Goal: Find specific page/section: Find specific page/section

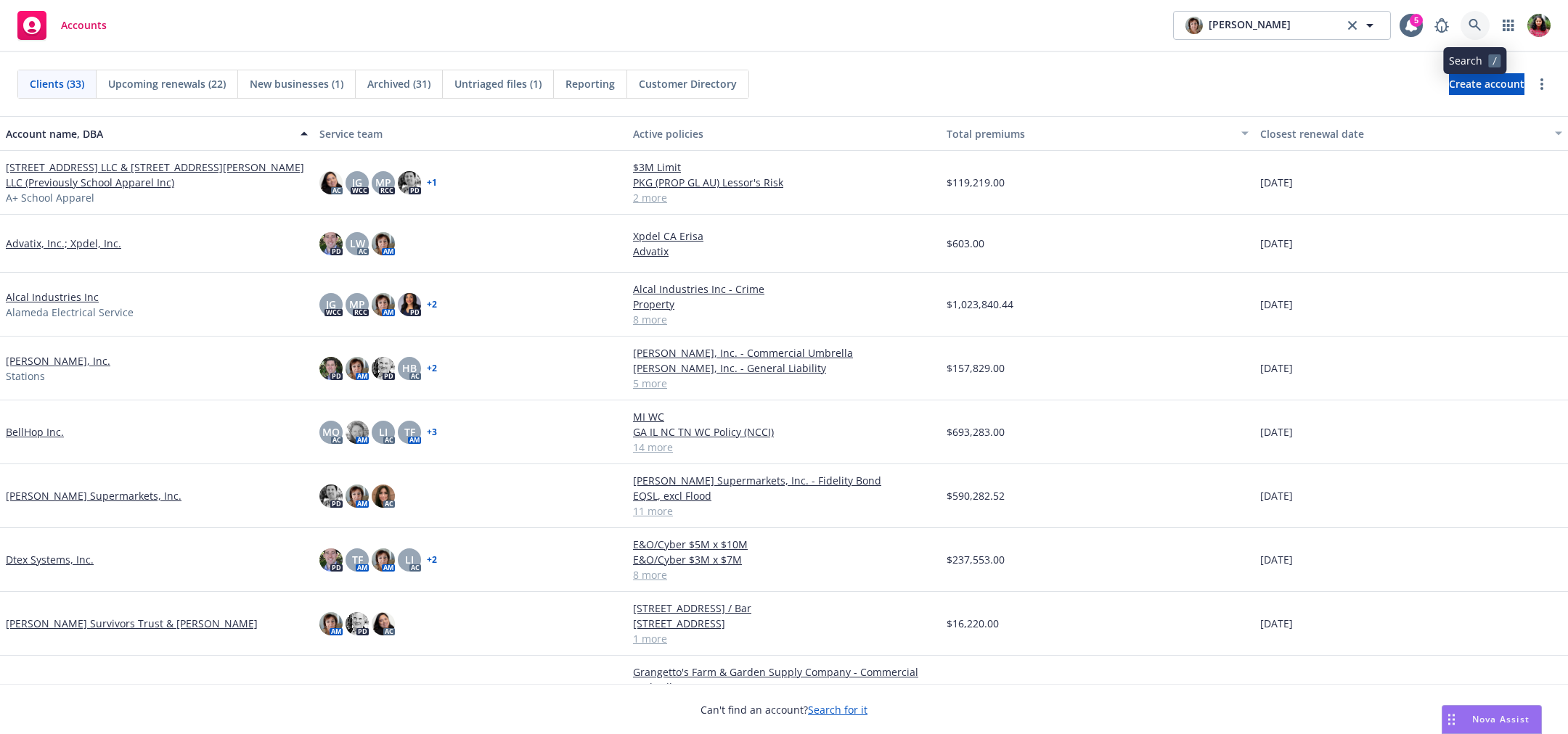
click at [1476, 20] on icon at bounding box center [1474, 25] width 12 height 12
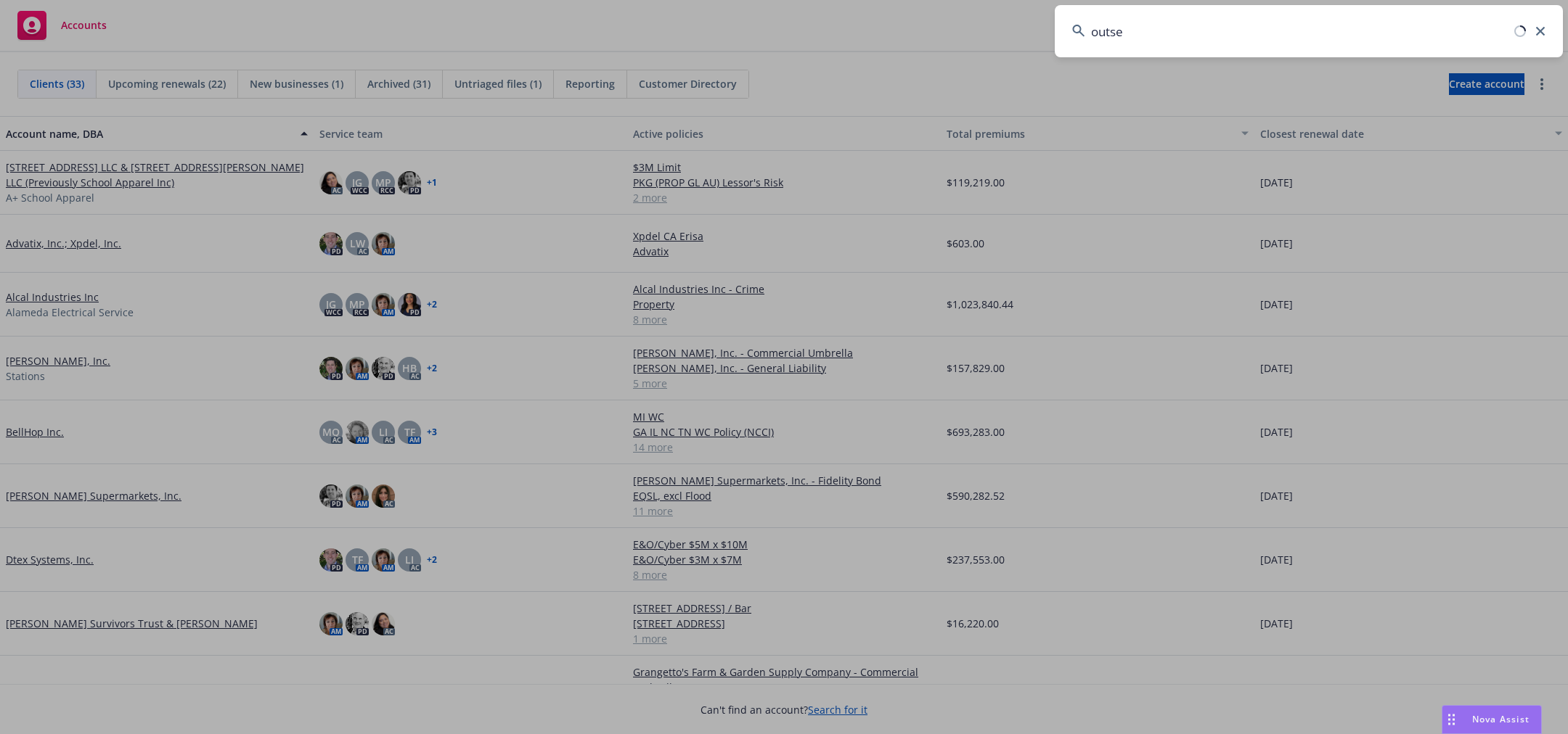
type input "outset"
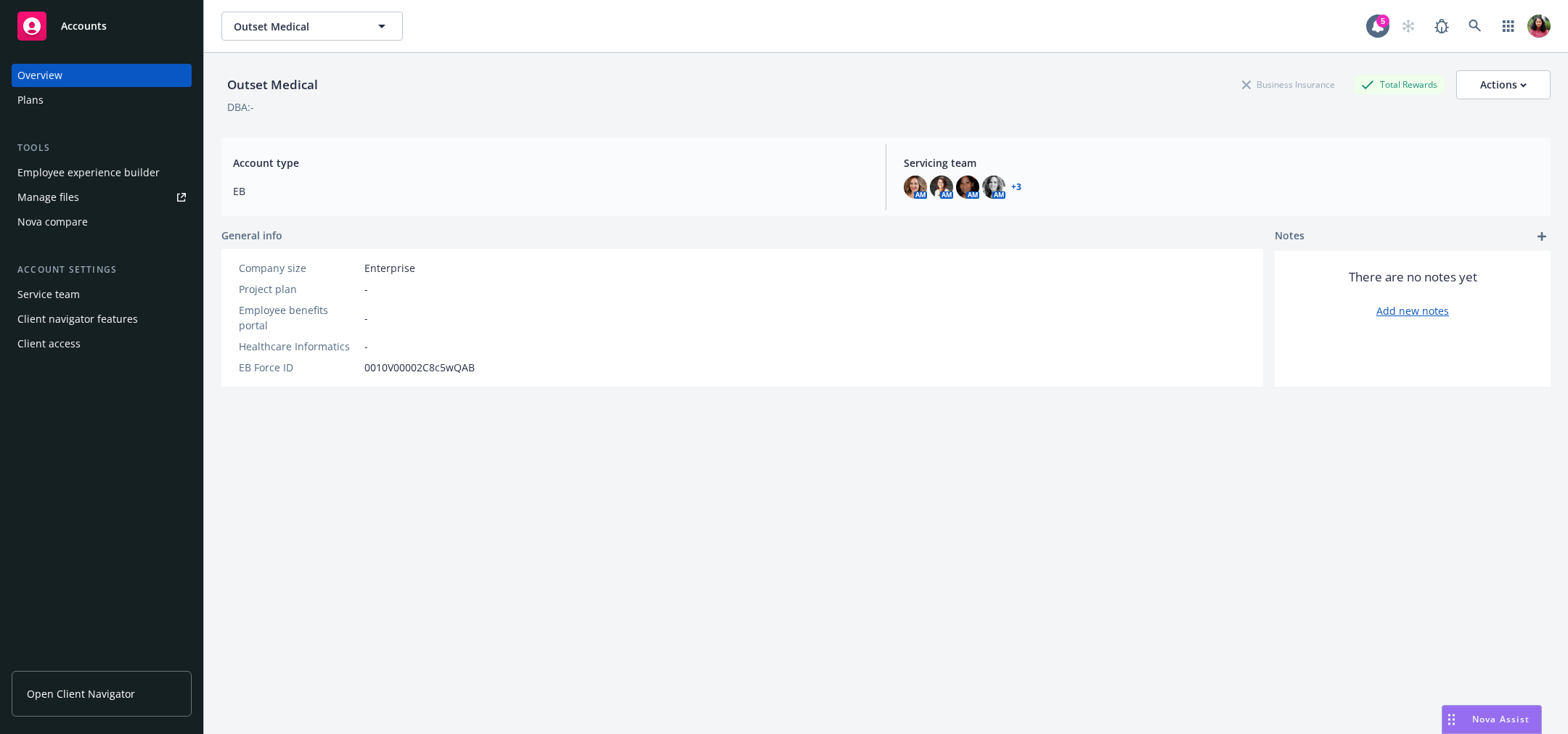
click at [56, 101] on div "Plans" at bounding box center [101, 100] width 168 height 23
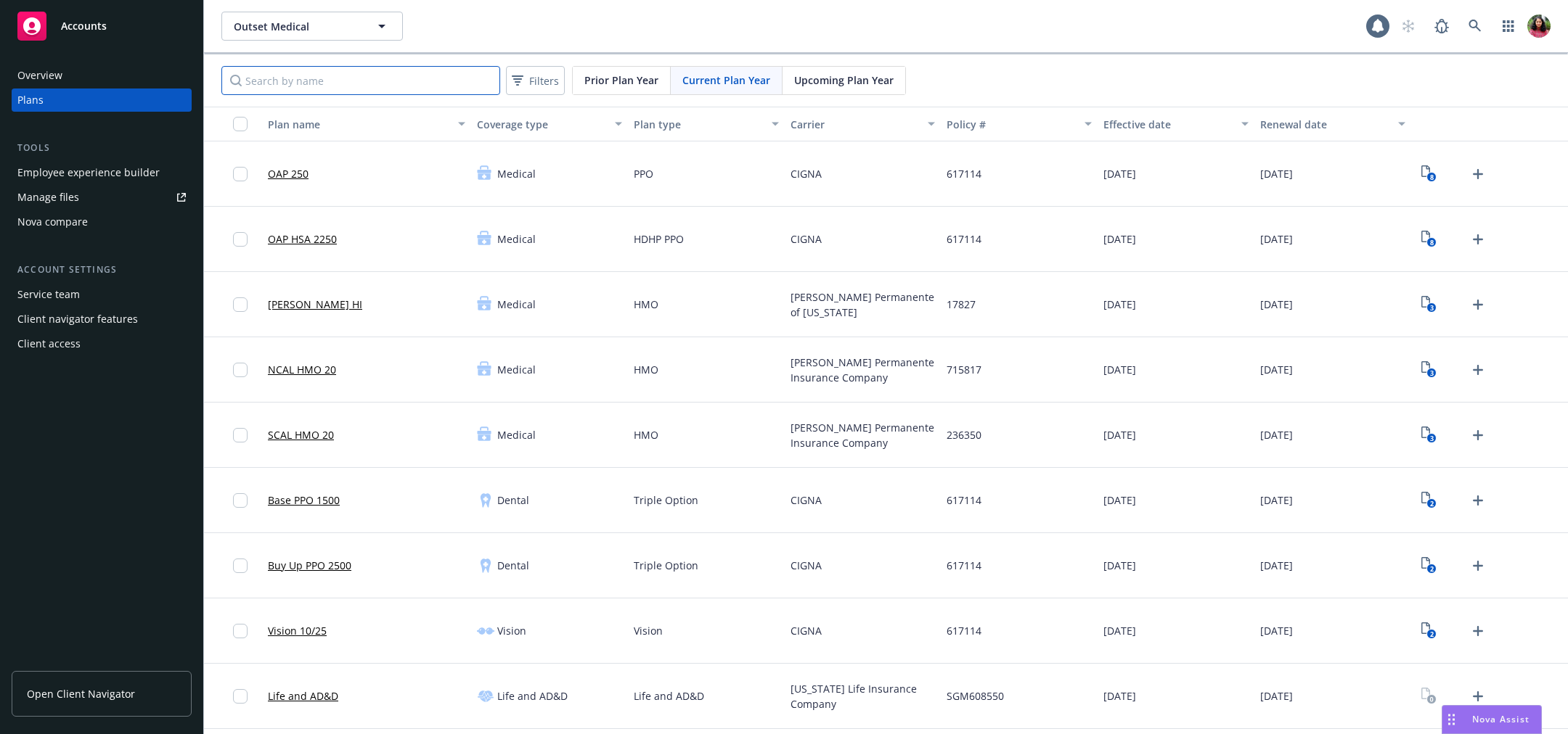
click at [415, 75] on input "Search by name" at bounding box center [360, 80] width 278 height 29
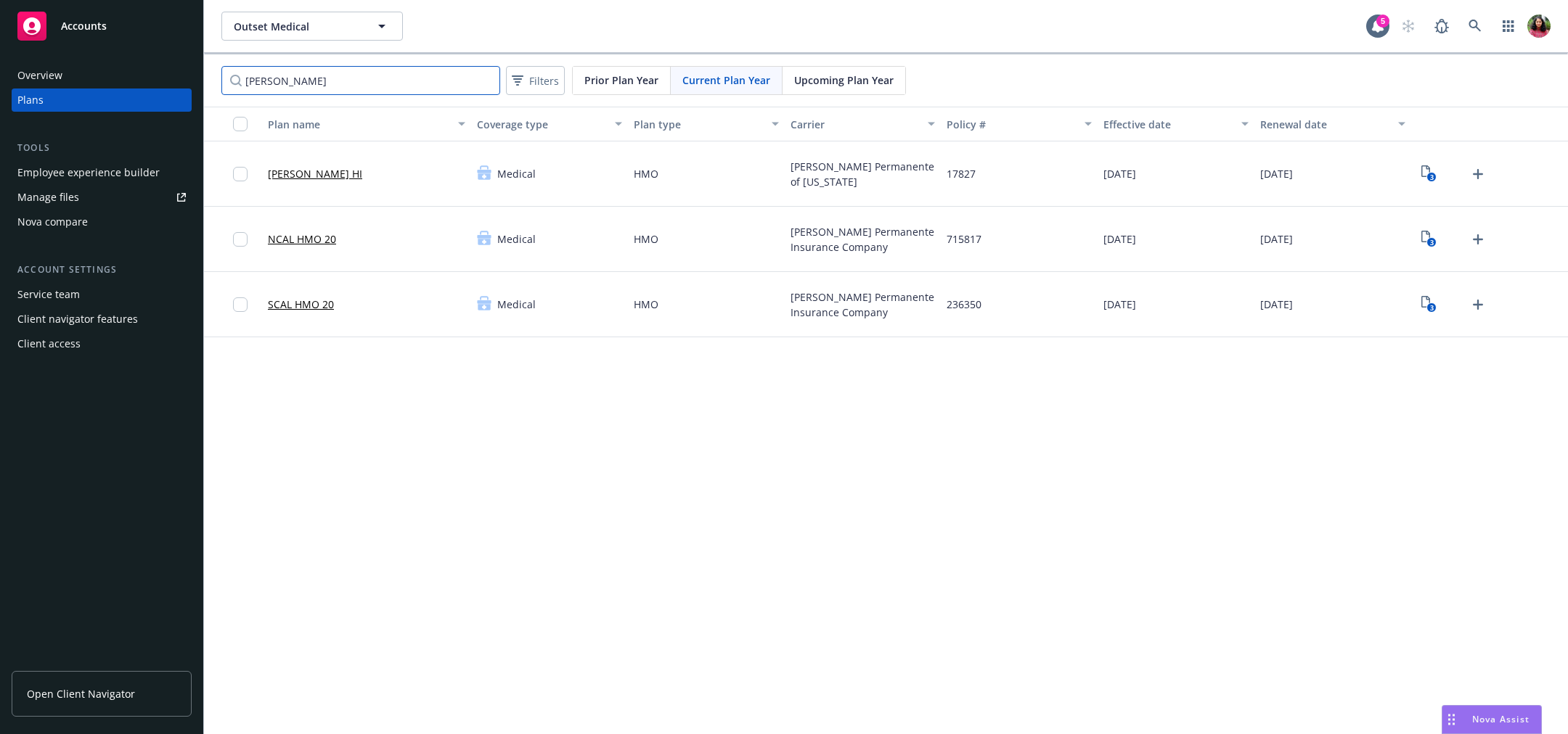
type input "[PERSON_NAME]"
